Goal: Navigation & Orientation: Find specific page/section

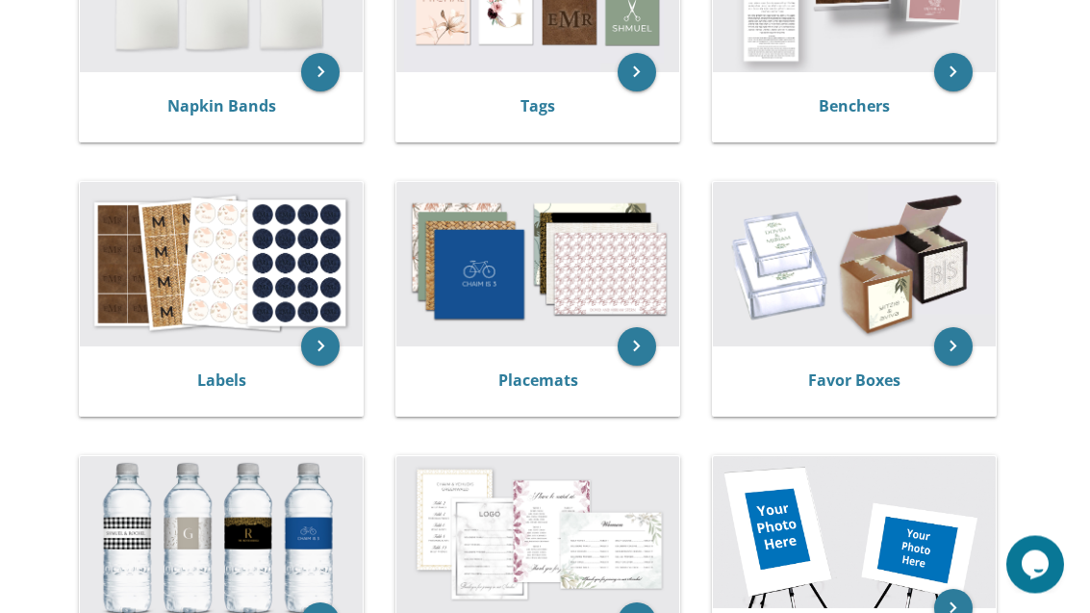
scroll to position [523, 0]
click at [275, 310] on img at bounding box center [221, 264] width 283 height 165
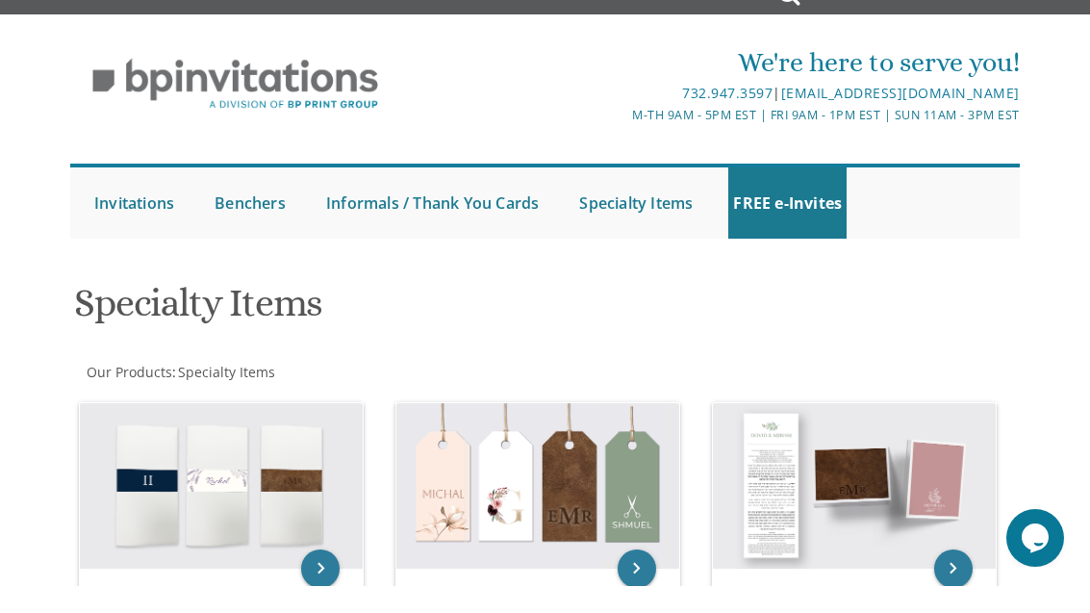
scroll to position [30, 0]
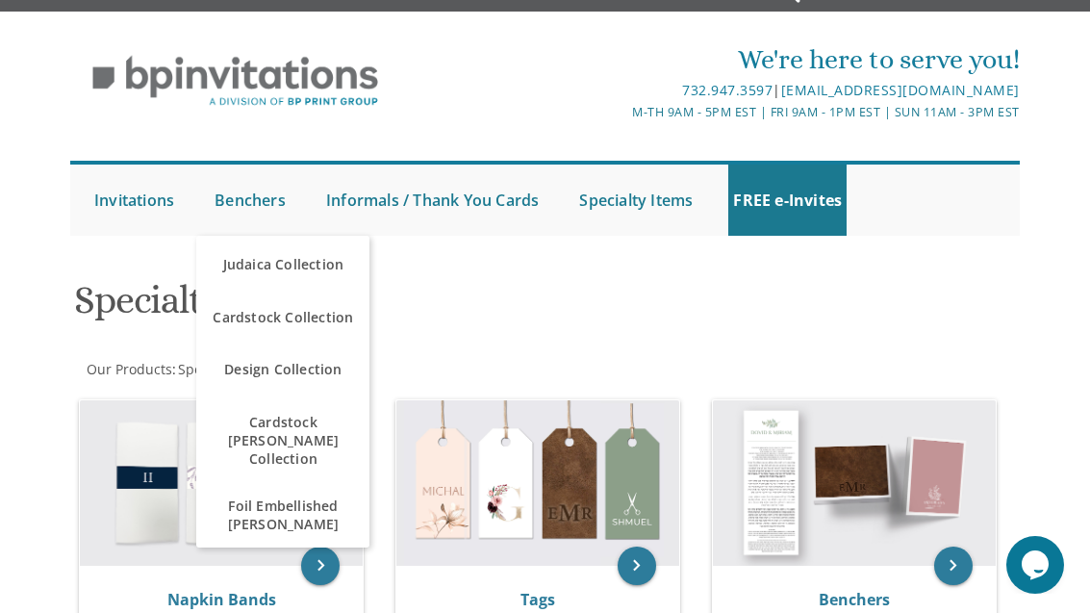
click at [285, 207] on link "Benchers" at bounding box center [250, 199] width 81 height 71
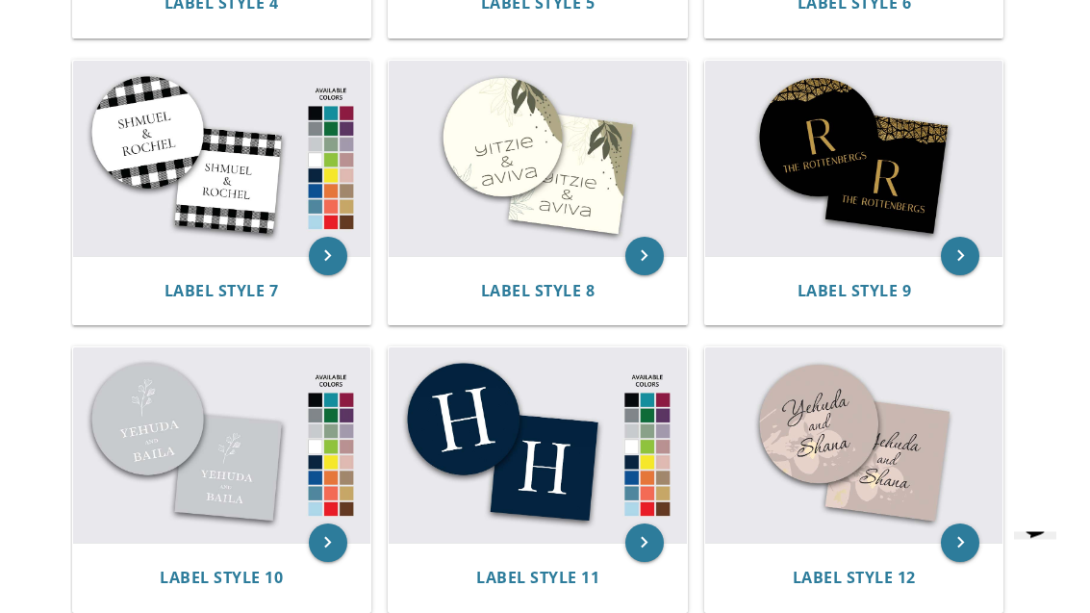
scroll to position [1054, 0]
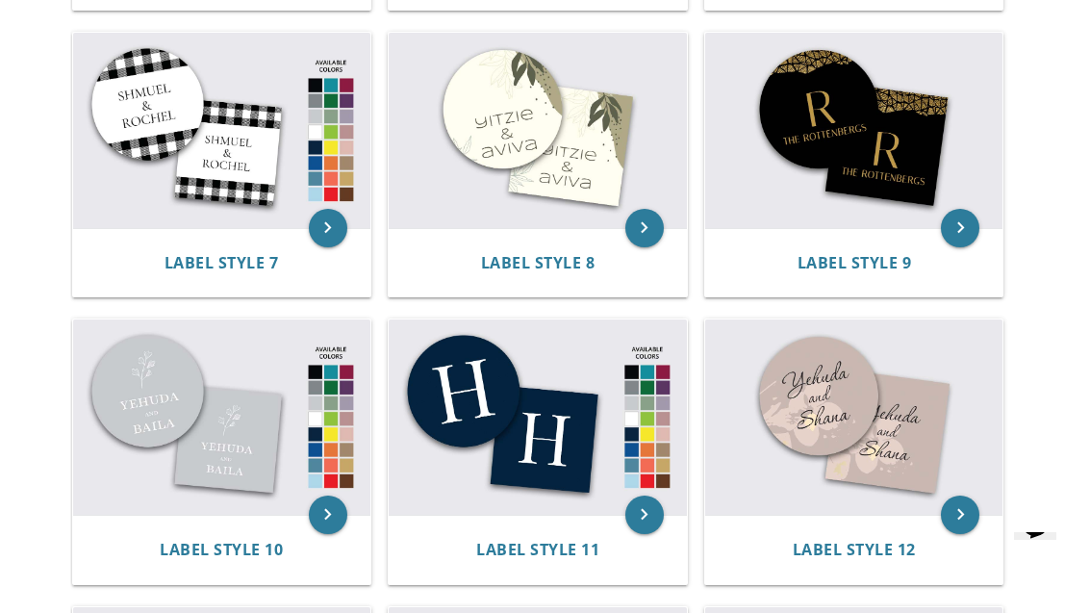
click at [882, 241] on div "Label Style 9" at bounding box center [853, 262] width 297 height 69
click at [863, 256] on span "Label Style 9" at bounding box center [854, 262] width 114 height 21
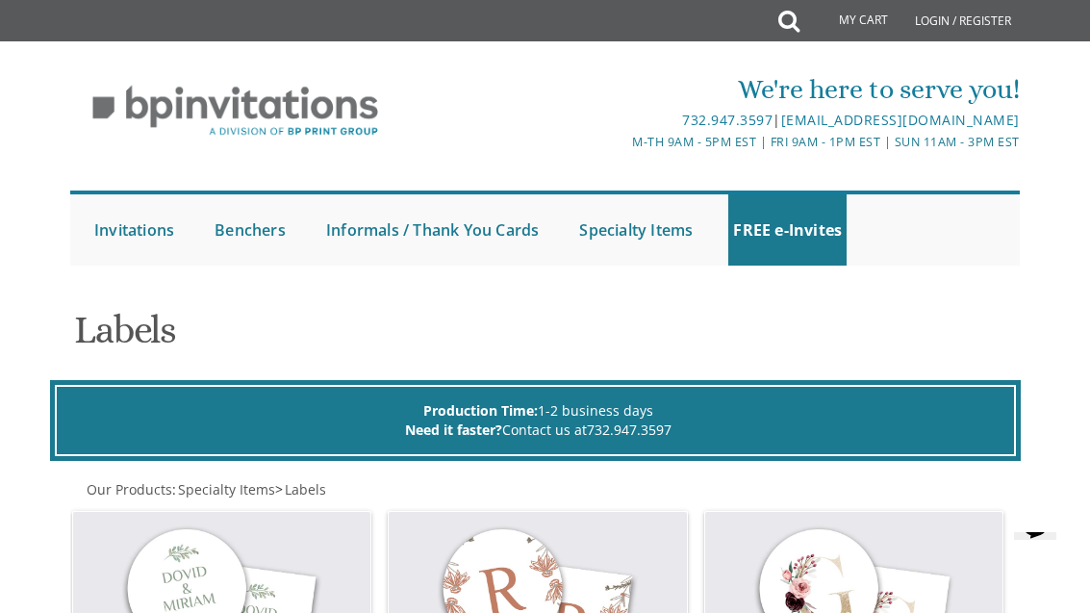
scroll to position [1116, 0]
